Goal: Information Seeking & Learning: Find specific fact

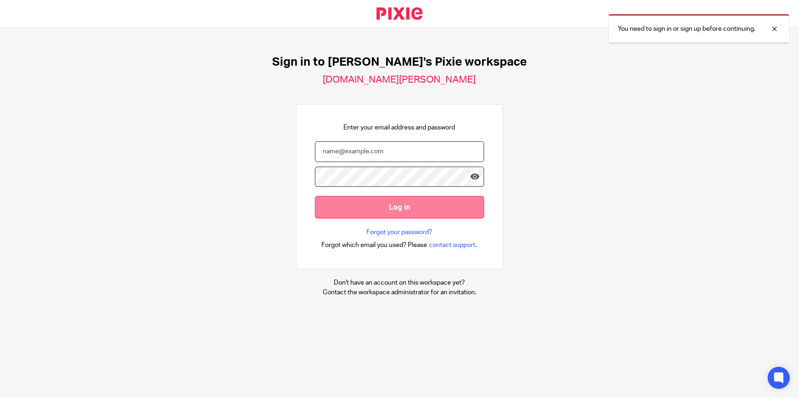
type input "[PERSON_NAME][EMAIL_ADDRESS][DOMAIN_NAME]"
click at [410, 211] on input "Log in" at bounding box center [399, 207] width 169 height 23
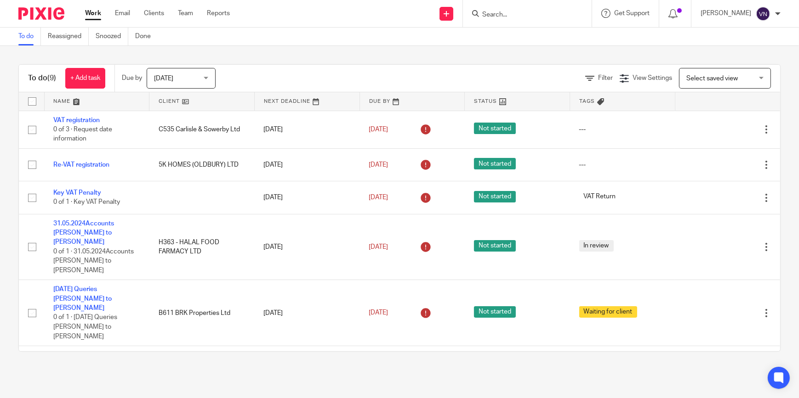
click at [89, 14] on link "Work" at bounding box center [93, 13] width 16 height 9
click at [540, 16] on input "Search" at bounding box center [522, 15] width 83 height 8
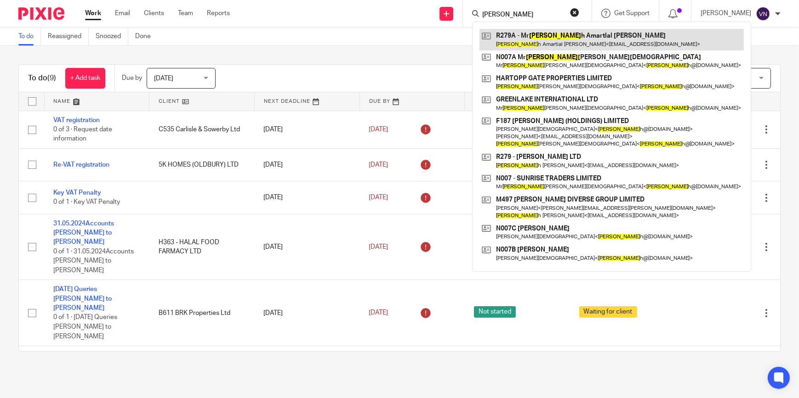
type input "Rakes"
click at [562, 34] on link at bounding box center [611, 39] width 264 height 21
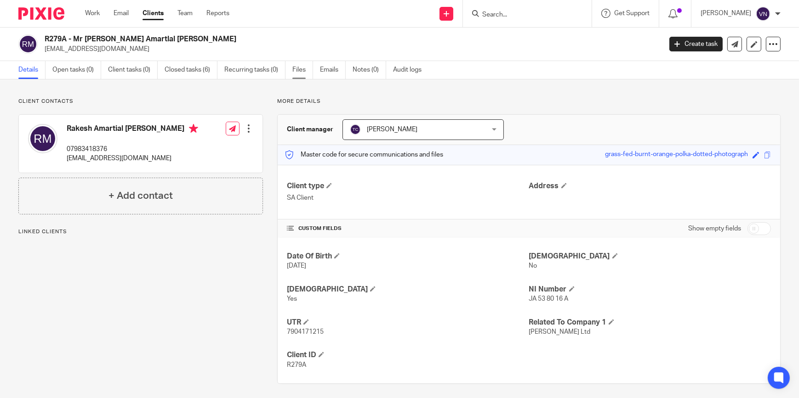
click at [294, 69] on link "Files" at bounding box center [302, 70] width 21 height 18
click at [330, 73] on link "Emails" at bounding box center [333, 70] width 26 height 18
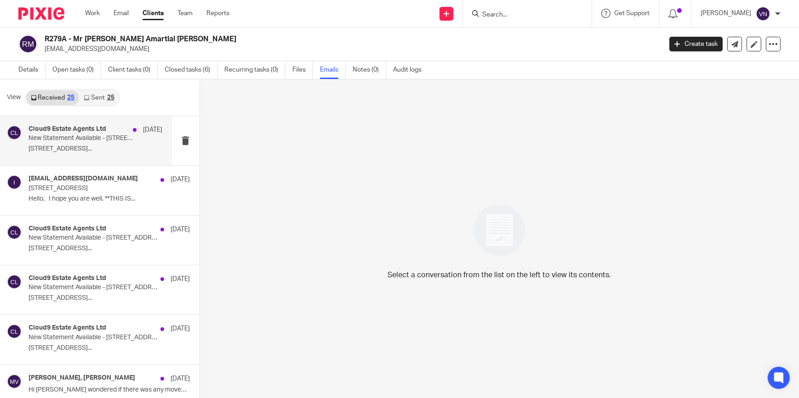
click at [92, 143] on div "Cloud9 Estate Agents Ltd 9 Jul New Statement Available - 23 Thackhall Street 10…" at bounding box center [95, 140] width 134 height 31
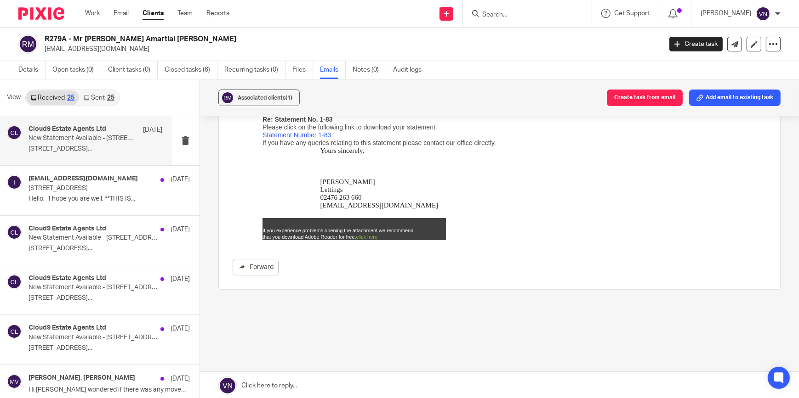
scroll to position [43, 0]
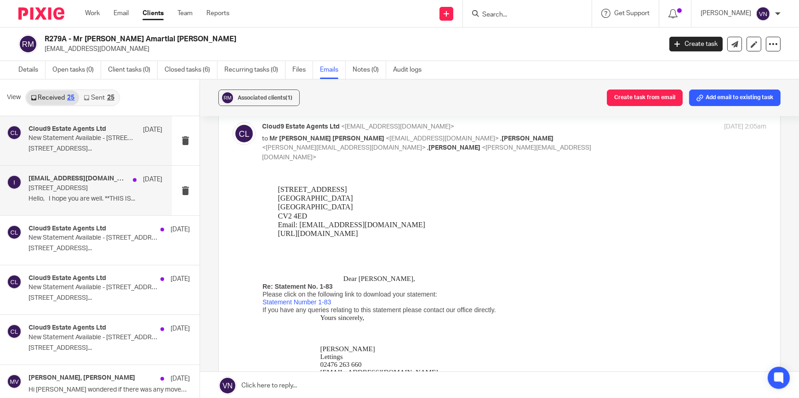
click at [75, 185] on p "23 Thackhall Street, Stoke, CV2 4GW" at bounding box center [81, 189] width 107 height 8
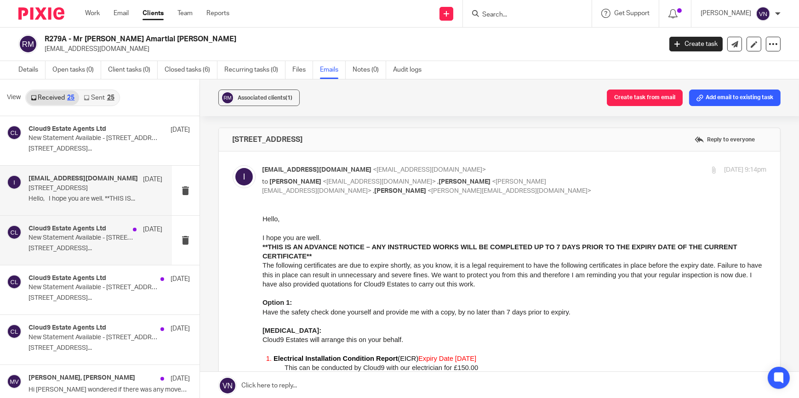
scroll to position [0, 0]
click at [69, 232] on h4 "Cloud9 Estate Agents Ltd" at bounding box center [67, 229] width 78 height 8
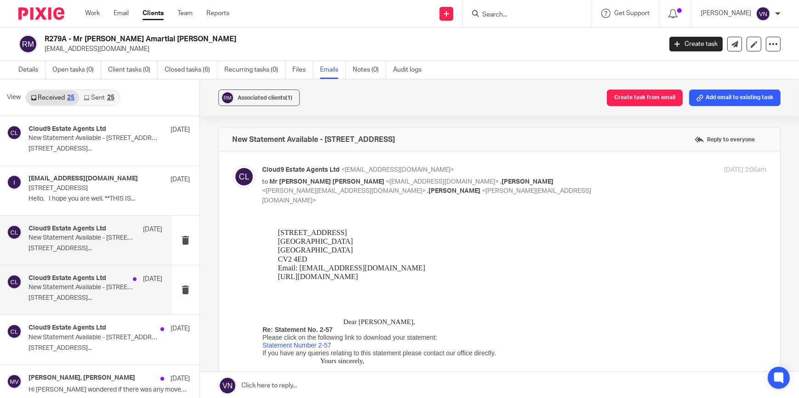
click at [128, 279] on div "10 Jun" at bounding box center [145, 279] width 34 height 9
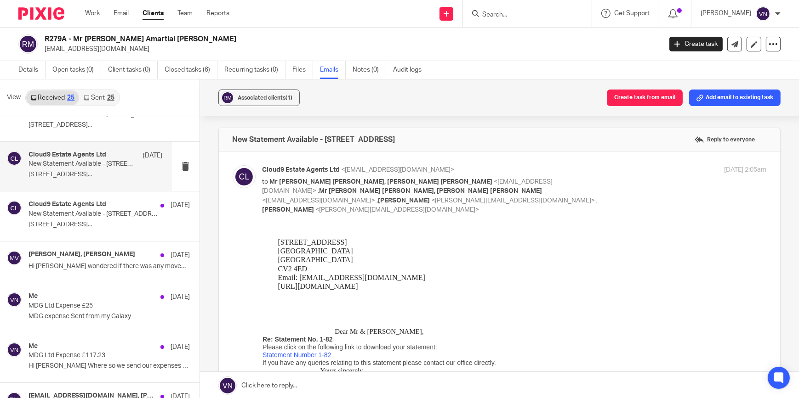
scroll to position [125, 0]
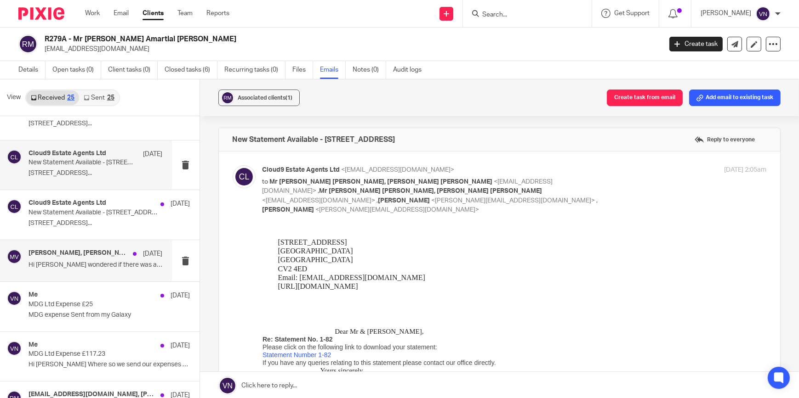
click at [86, 251] on h4 "Mita Vaid, Tony Chawla" at bounding box center [78, 254] width 100 height 8
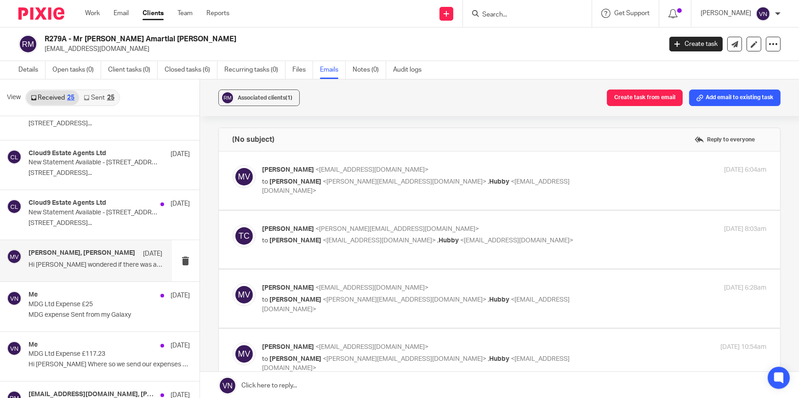
scroll to position [0, 0]
click at [82, 299] on div "Me 26 May" at bounding box center [95, 295] width 134 height 9
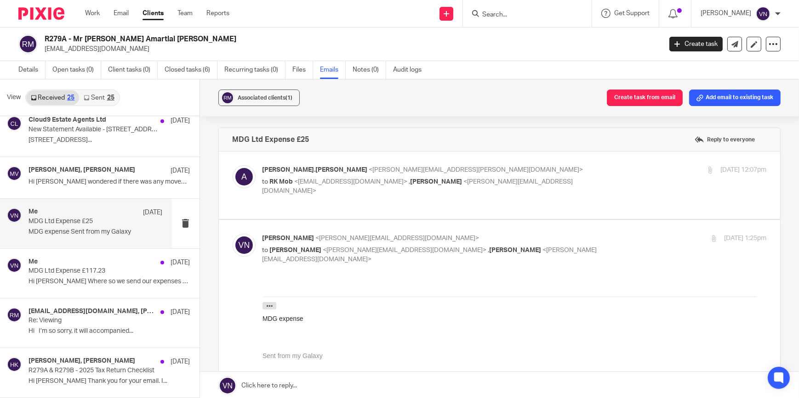
scroll to position [209, 0]
click at [82, 278] on p "Hi Vinit Where so we send our expenses for..." at bounding box center [95, 282] width 134 height 8
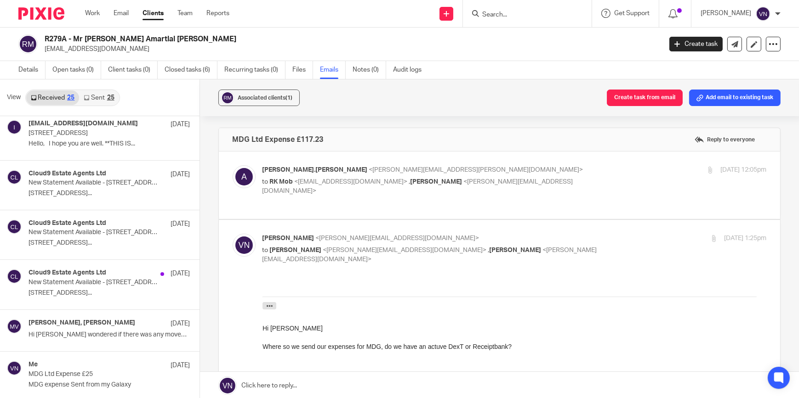
scroll to position [0, 0]
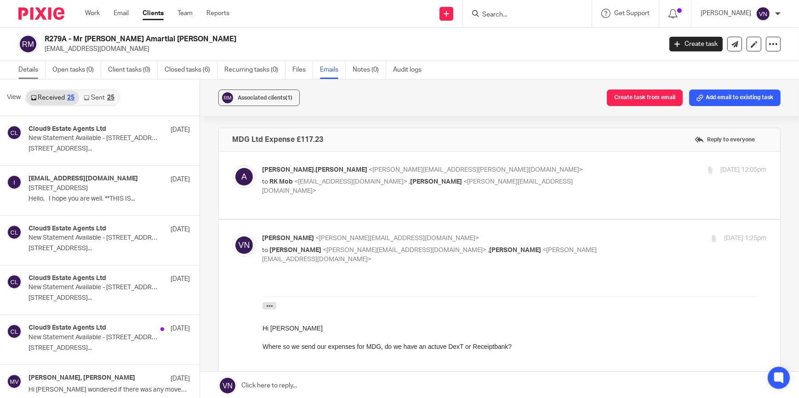
click at [27, 72] on link "Details" at bounding box center [31, 70] width 27 height 18
